Goal: Find specific page/section: Find specific page/section

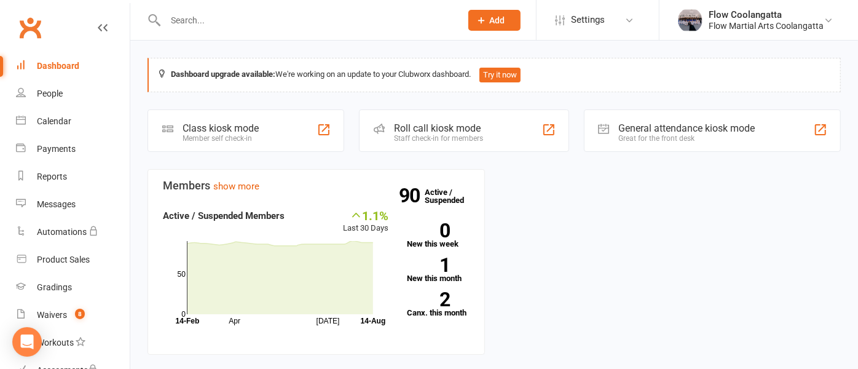
click at [812, 33] on li "Flow Coolangatta Flow Martial Arts Coolangatta My profile My subscription Help …" at bounding box center [758, 20] width 199 height 40
click at [810, 26] on div "Flow Martial Arts Coolangatta" at bounding box center [766, 25] width 115 height 11
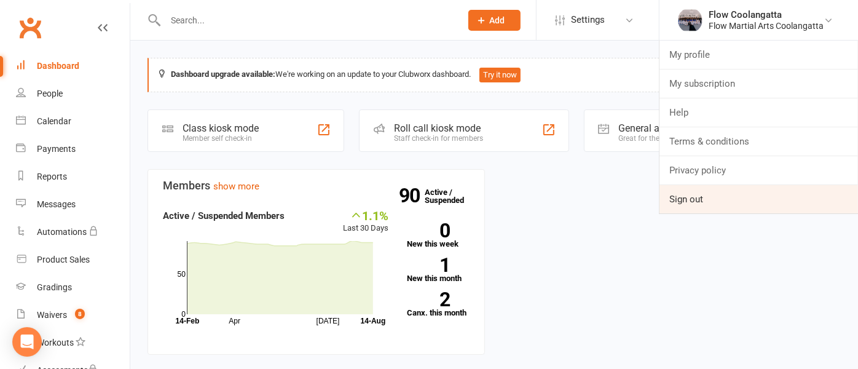
click at [714, 195] on link "Sign out" at bounding box center [759, 199] width 199 height 28
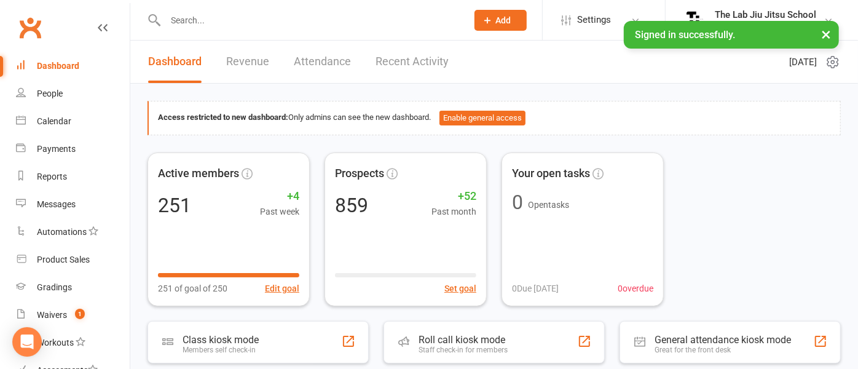
click at [218, 26] on input "text" at bounding box center [310, 20] width 297 height 17
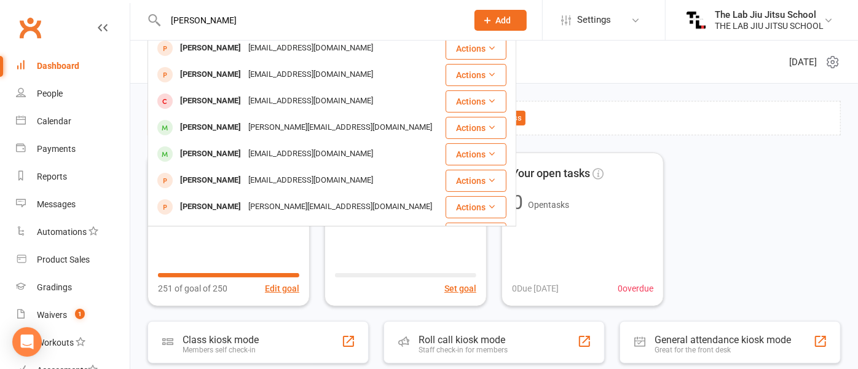
scroll to position [139, 0]
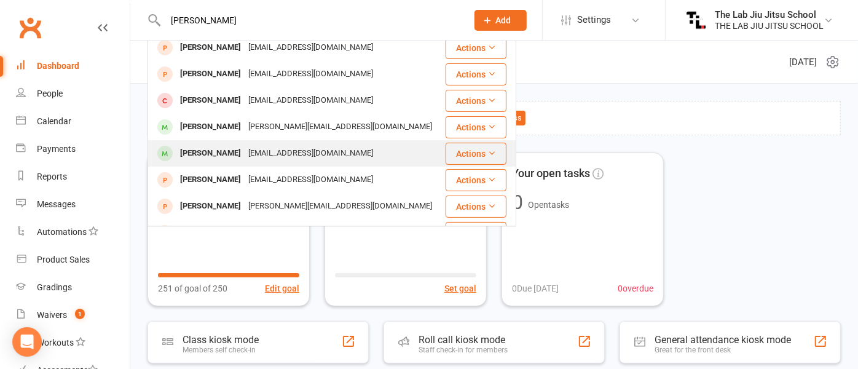
type input "josh"
click at [204, 152] on div "Joshua Bowden" at bounding box center [210, 153] width 68 height 18
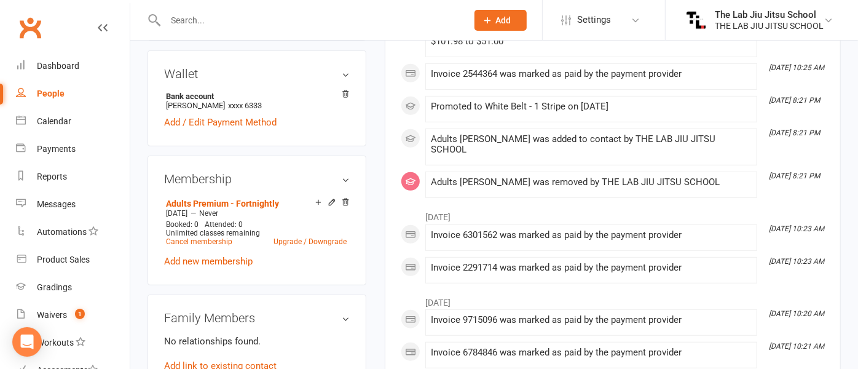
scroll to position [365, 0]
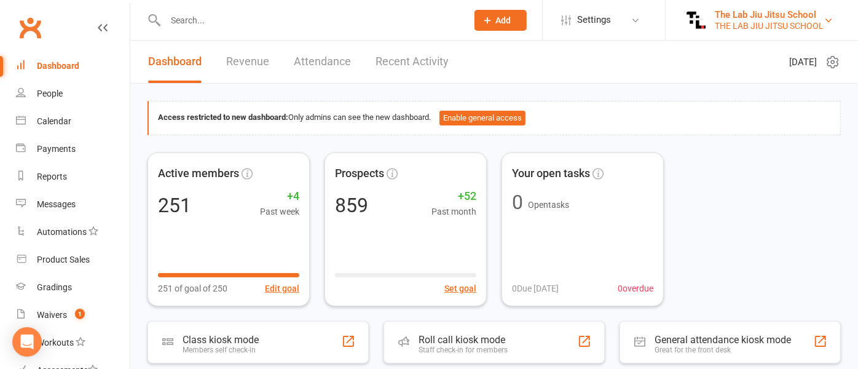
click at [695, 25] on img at bounding box center [696, 20] width 25 height 25
